Goal: Information Seeking & Learning: Learn about a topic

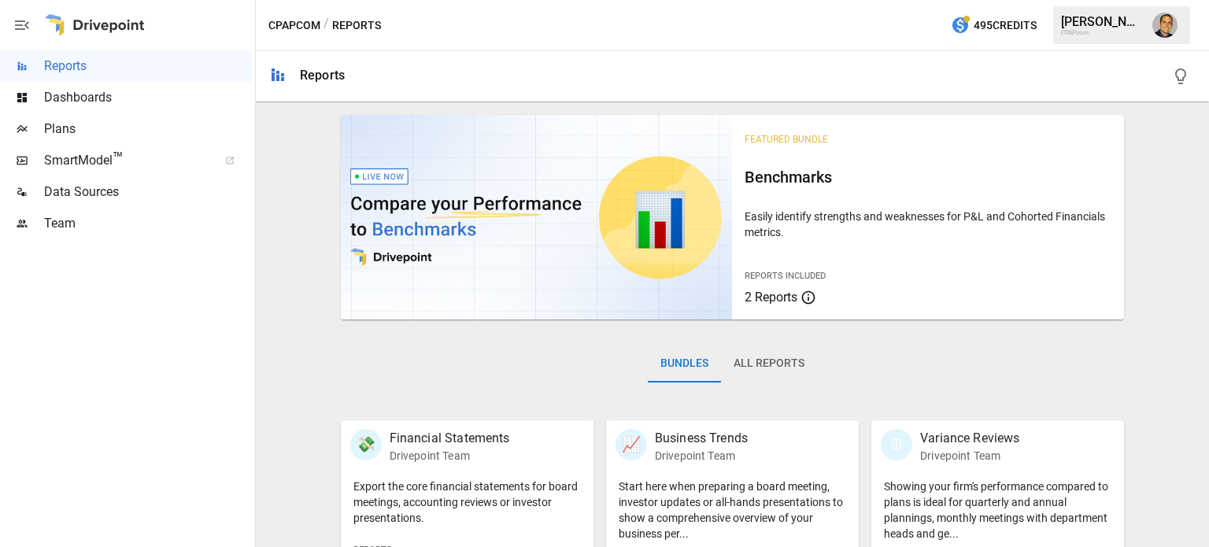
click at [50, 137] on span "Plans" at bounding box center [148, 129] width 208 height 19
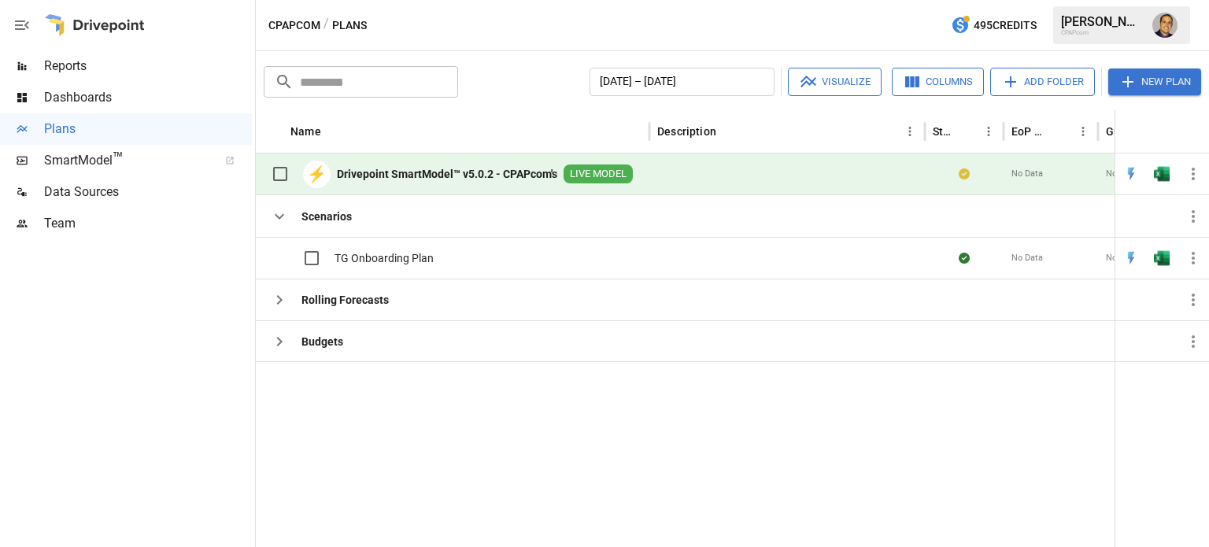
click at [472, 176] on b "Drivepoint SmartModel™ v5.0.2 - CPAPcom's" at bounding box center [447, 174] width 220 height 16
click at [283, 299] on icon "button" at bounding box center [279, 300] width 19 height 19
click at [276, 334] on icon "button" at bounding box center [279, 341] width 19 height 19
click at [277, 302] on icon "button" at bounding box center [280, 299] width 6 height 9
click at [274, 339] on icon "button" at bounding box center [279, 341] width 19 height 19
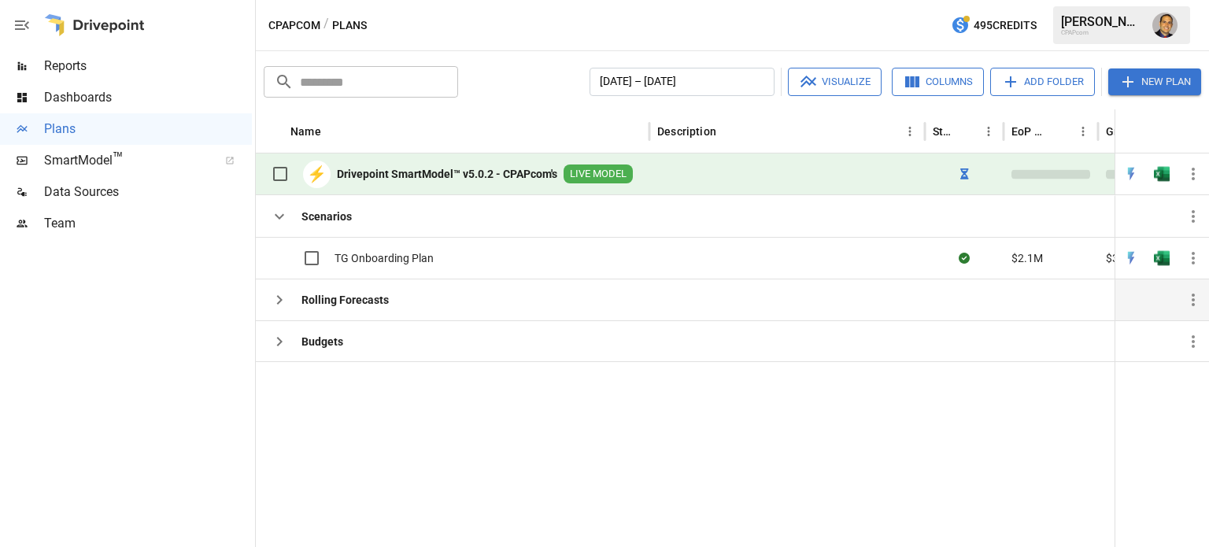
click at [280, 301] on icon "button" at bounding box center [280, 299] width 6 height 9
click at [285, 221] on icon "button" at bounding box center [279, 216] width 19 height 19
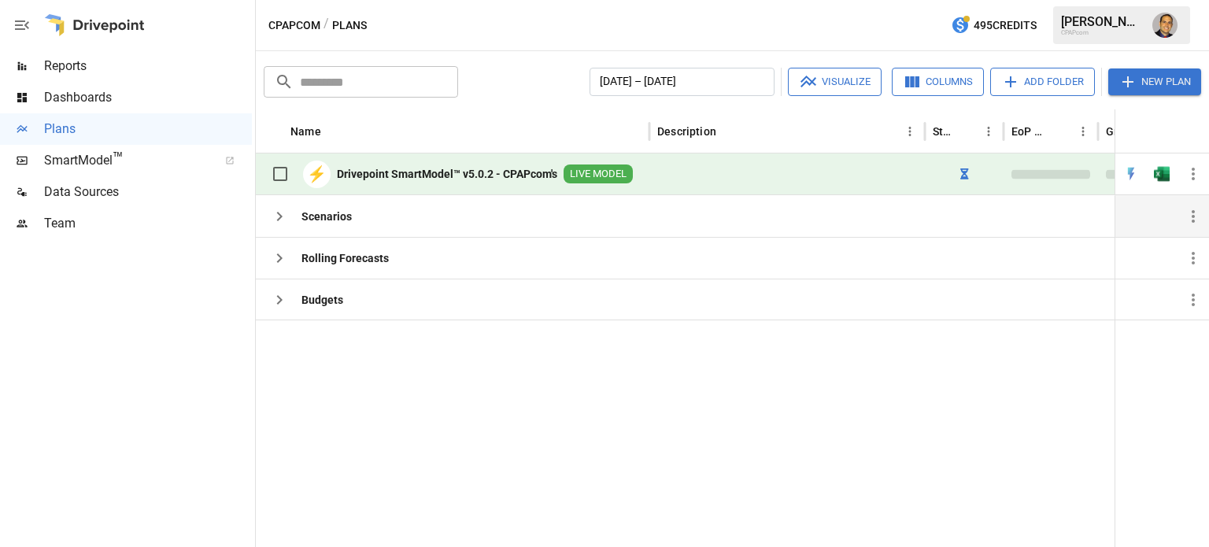
click at [284, 220] on icon "button" at bounding box center [279, 216] width 19 height 19
click at [284, 299] on icon "button" at bounding box center [279, 300] width 19 height 19
